Goal: Information Seeking & Learning: Learn about a topic

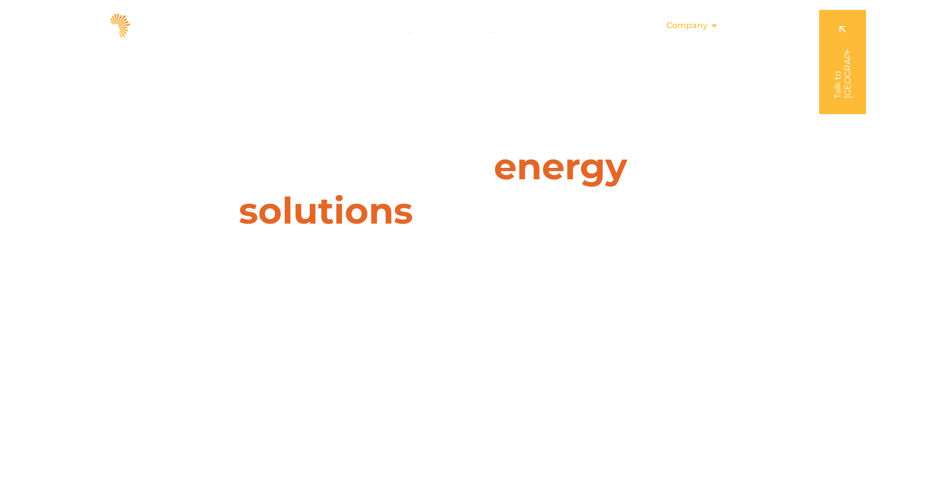
click at [711, 26] on icon "Menu" at bounding box center [714, 25] width 8 height 8
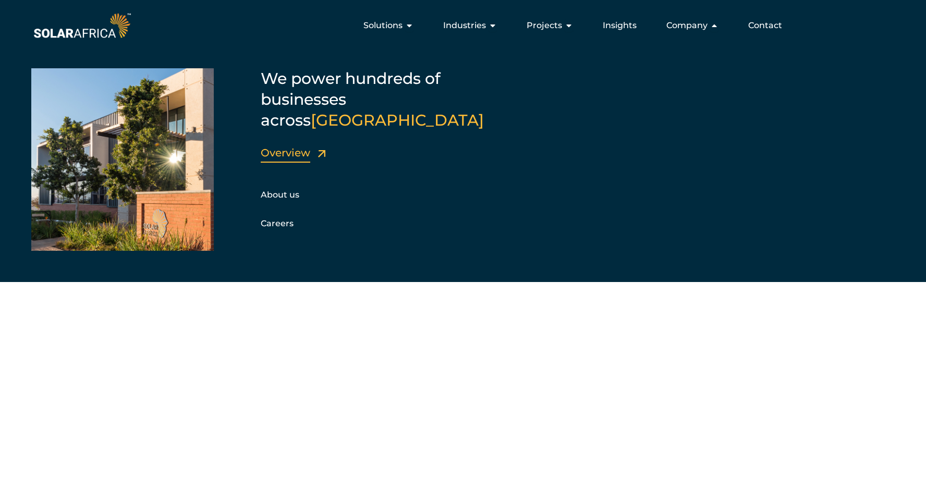
click at [290, 147] on link "Overview" at bounding box center [286, 153] width 50 height 13
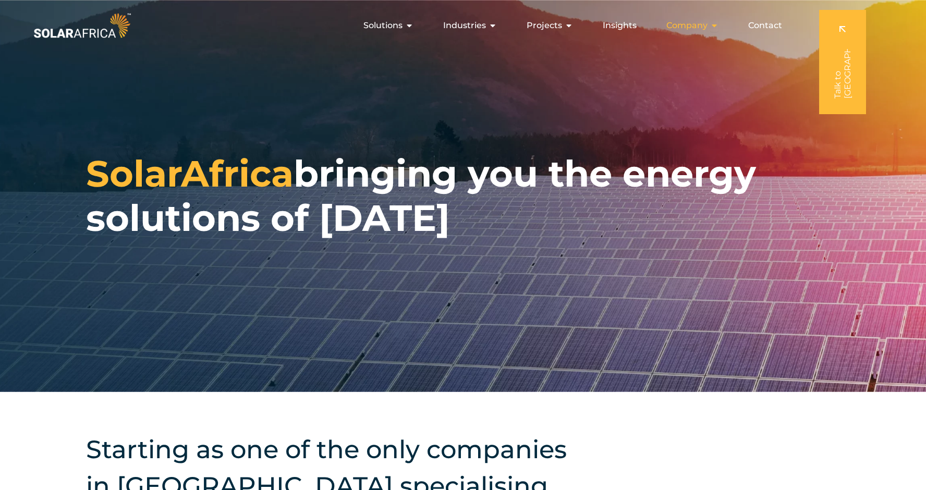
click at [711, 27] on icon "Menu" at bounding box center [714, 25] width 8 height 8
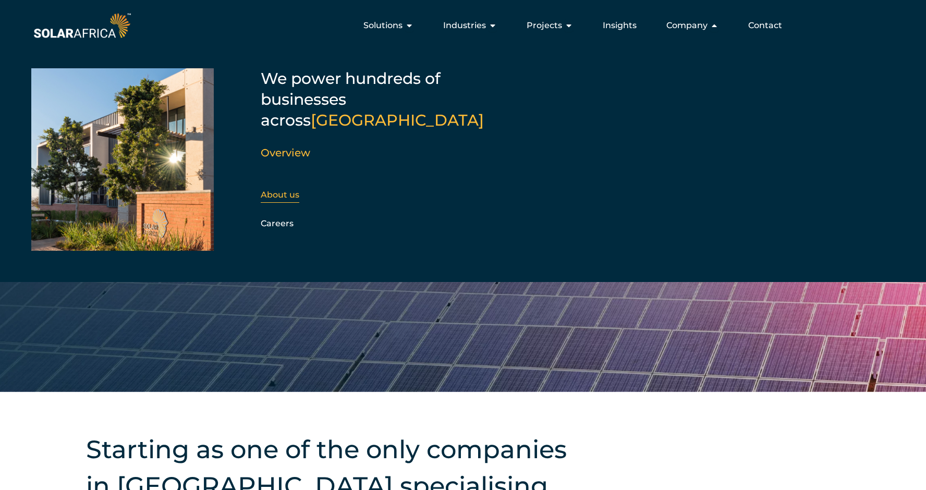
click at [275, 190] on link "About us" at bounding box center [280, 195] width 39 height 10
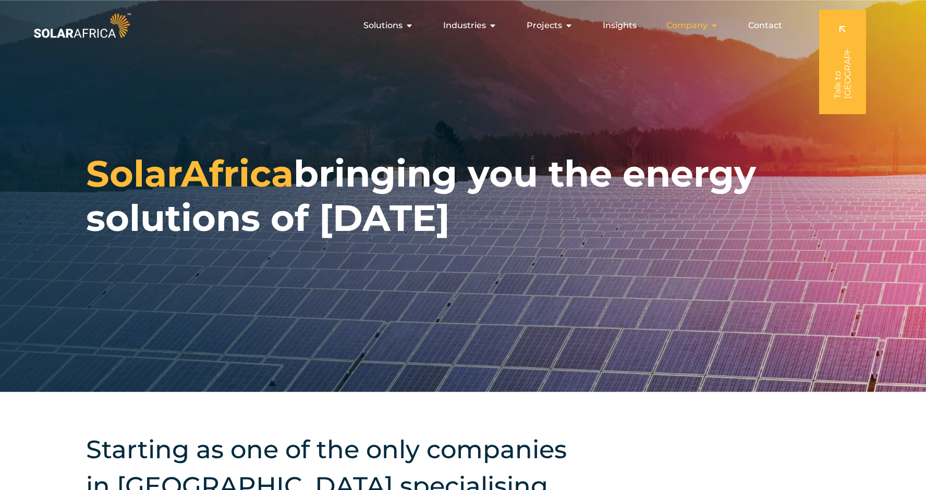
click at [709, 26] on div "Company Close Company Open Company" at bounding box center [692, 25] width 69 height 21
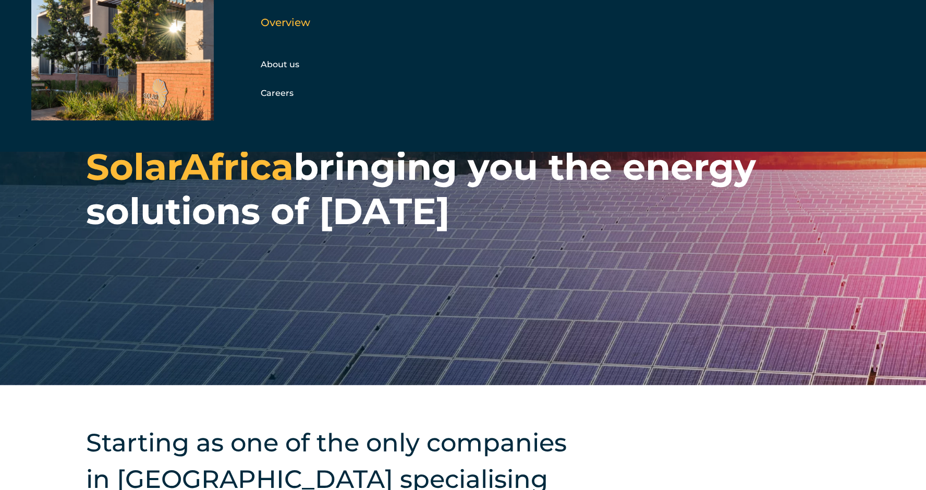
scroll to position [9, 0]
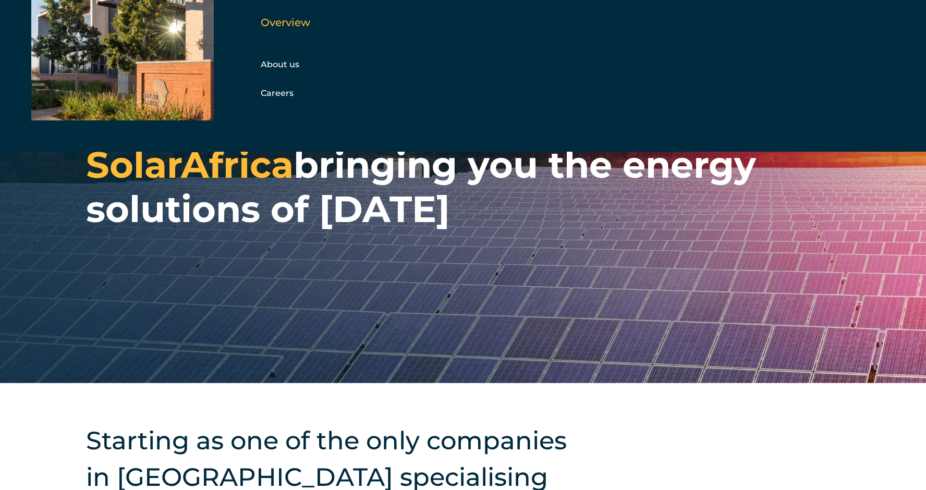
drag, startPoint x: 374, startPoint y: 332, endPoint x: 382, endPoint y: 325, distance: 10.0
click at [374, 332] on div "SolarAfrica bringing you the energy solutions of tomorrow" at bounding box center [463, 187] width 926 height 392
